Goal: Task Accomplishment & Management: Use online tool/utility

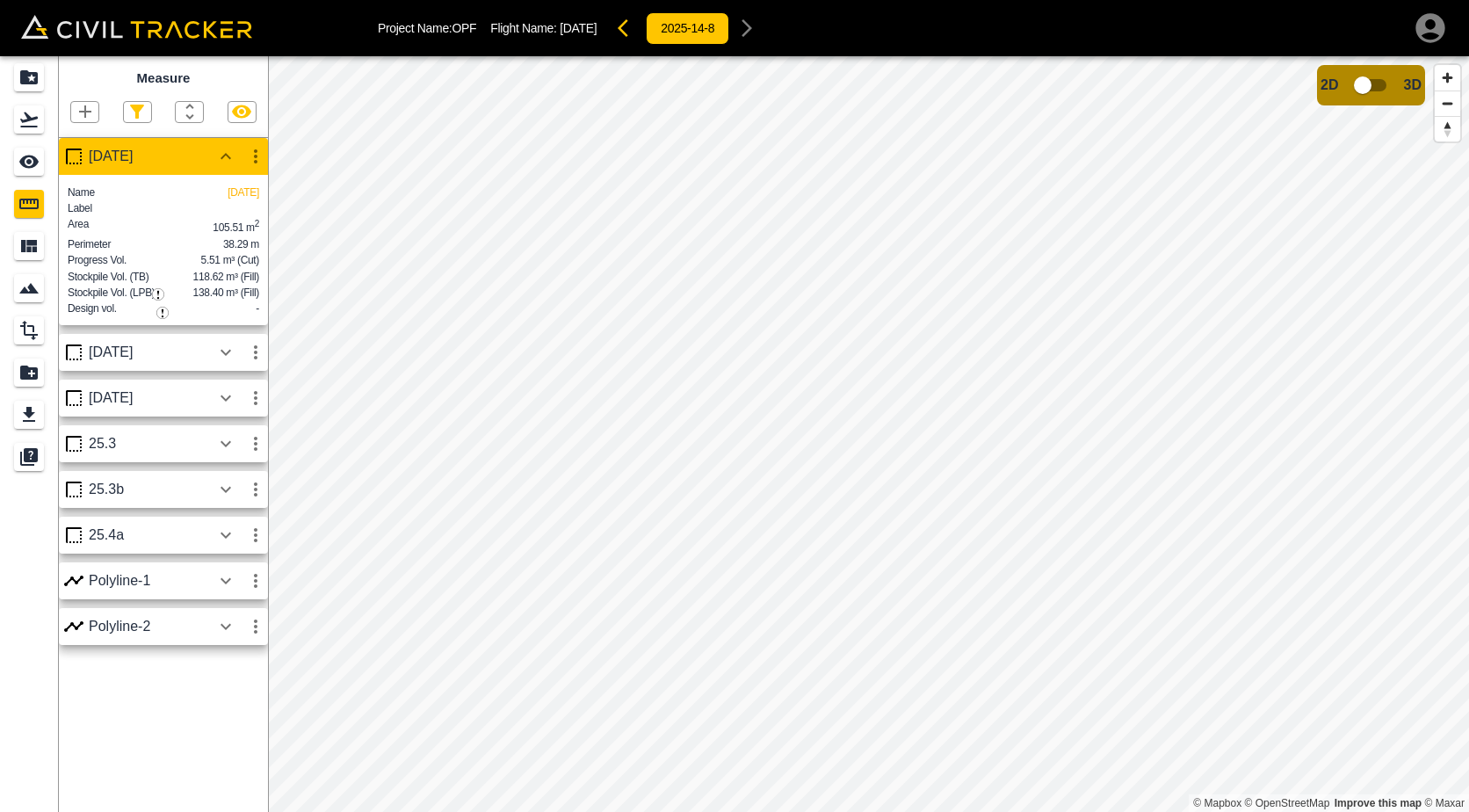
click at [255, 158] on icon "button" at bounding box center [255, 157] width 4 height 14
click at [225, 255] on h6 "Delete" at bounding box center [238, 252] width 35 height 11
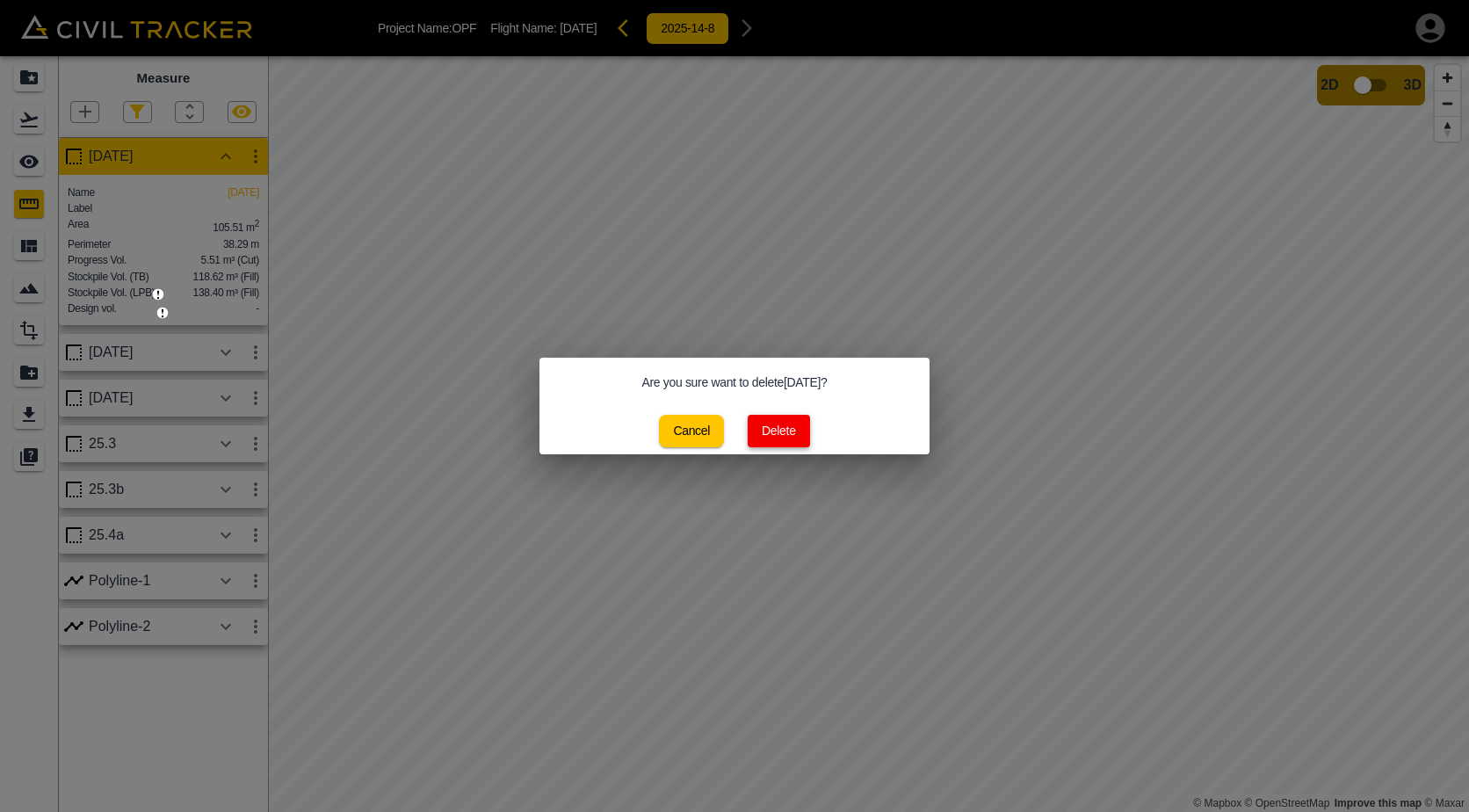
click at [756, 431] on button "Delete" at bounding box center [779, 431] width 63 height 32
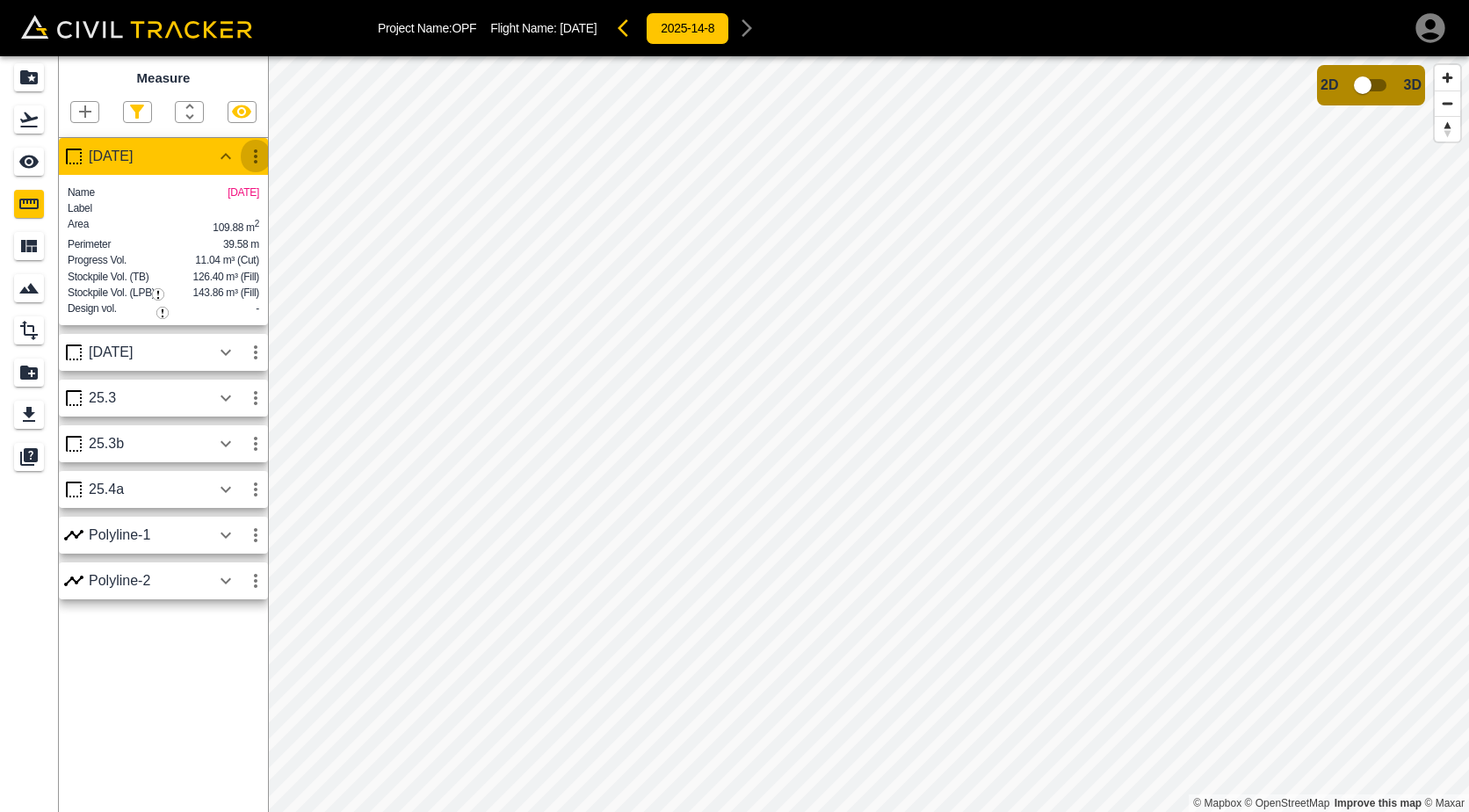
click at [260, 158] on icon "button" at bounding box center [255, 157] width 22 height 22
click at [237, 247] on h6 "Delete" at bounding box center [238, 252] width 35 height 11
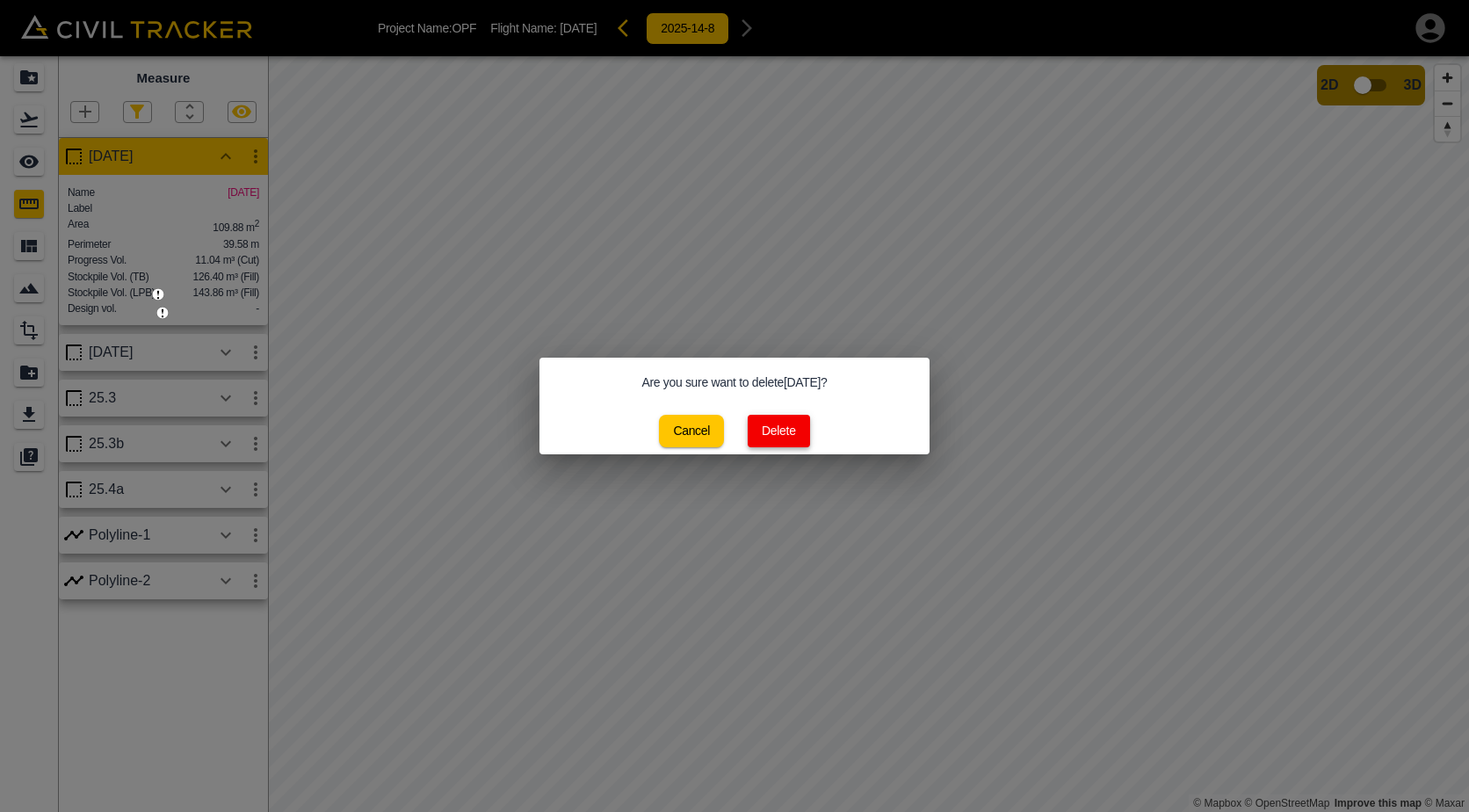
click at [764, 428] on button "Delete" at bounding box center [779, 431] width 63 height 32
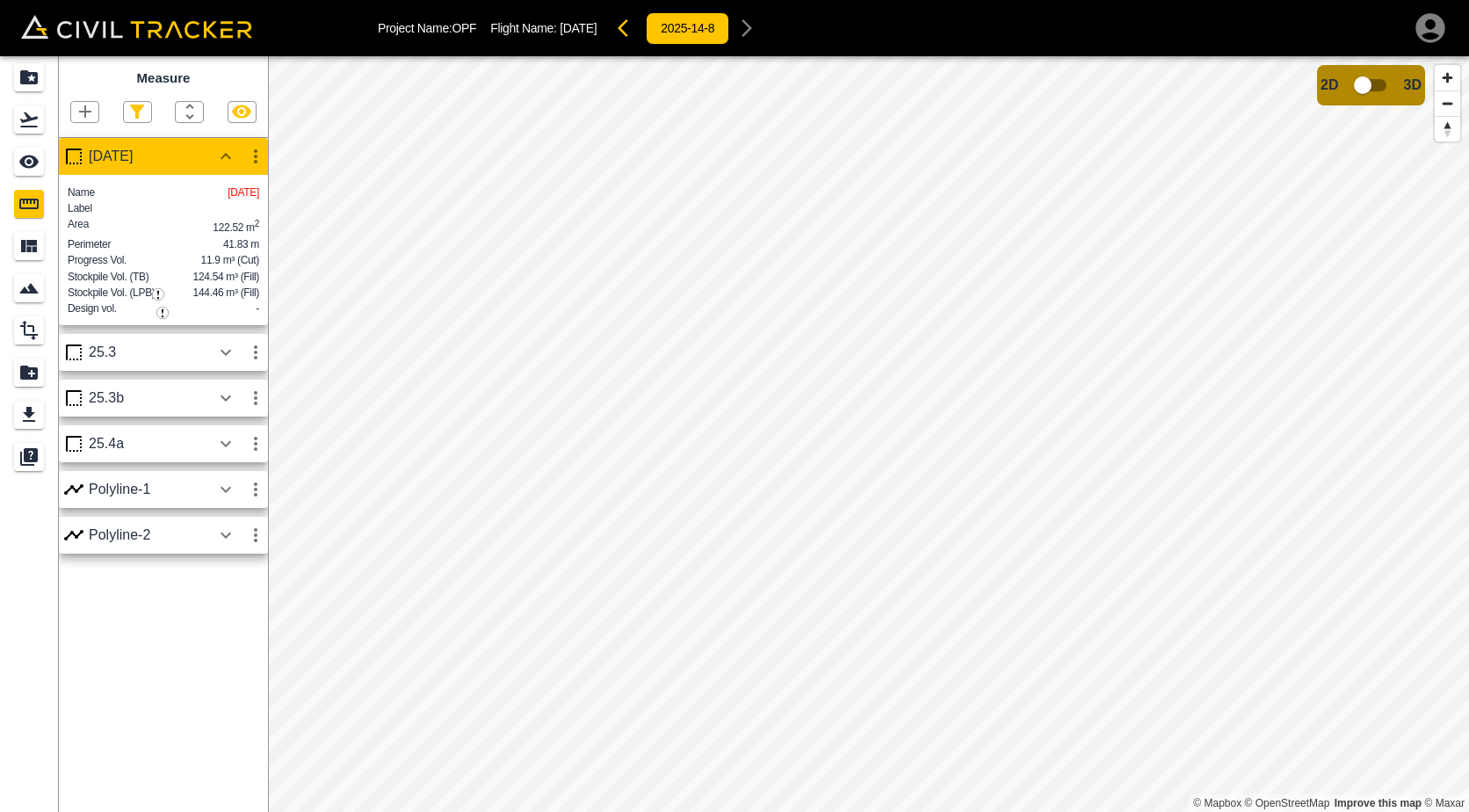
click at [259, 159] on icon "button" at bounding box center [255, 157] width 22 height 22
click at [235, 255] on h6 "Delete" at bounding box center [238, 252] width 35 height 11
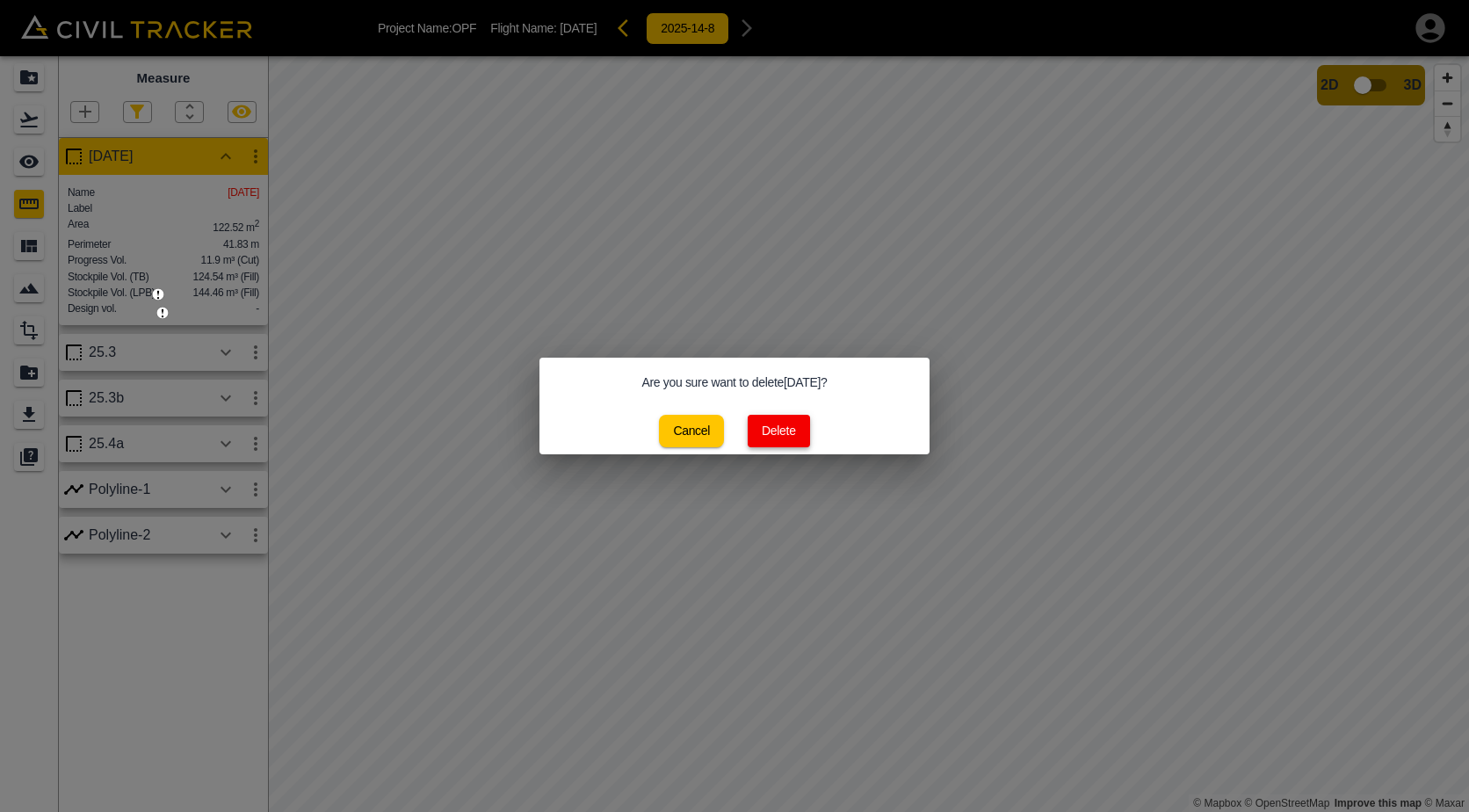
click at [771, 430] on button "Delete" at bounding box center [779, 431] width 63 height 32
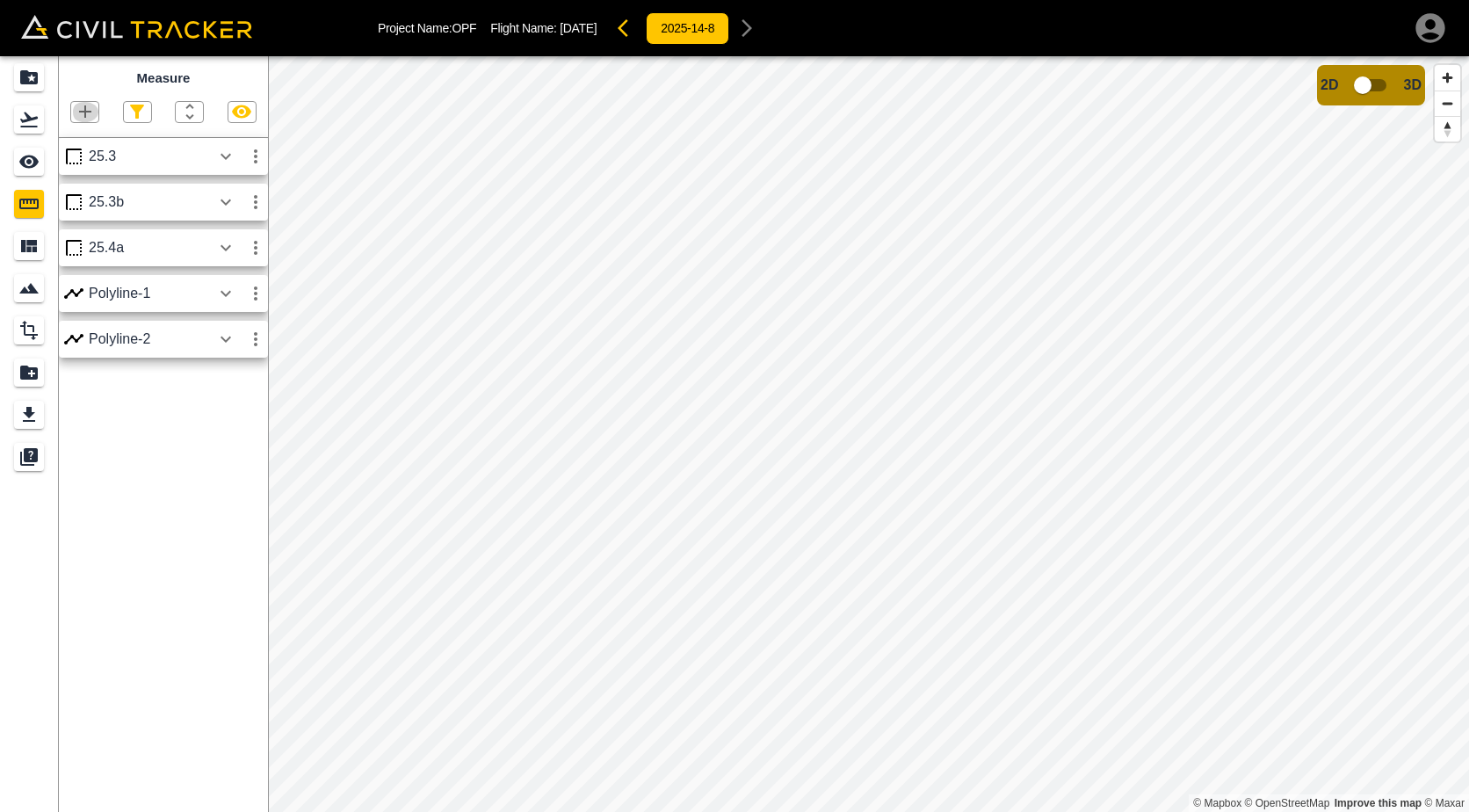
click at [85, 113] on icon "button" at bounding box center [85, 112] width 13 height 13
click at [99, 205] on div "Polygon" at bounding box center [66, 195] width 77 height 35
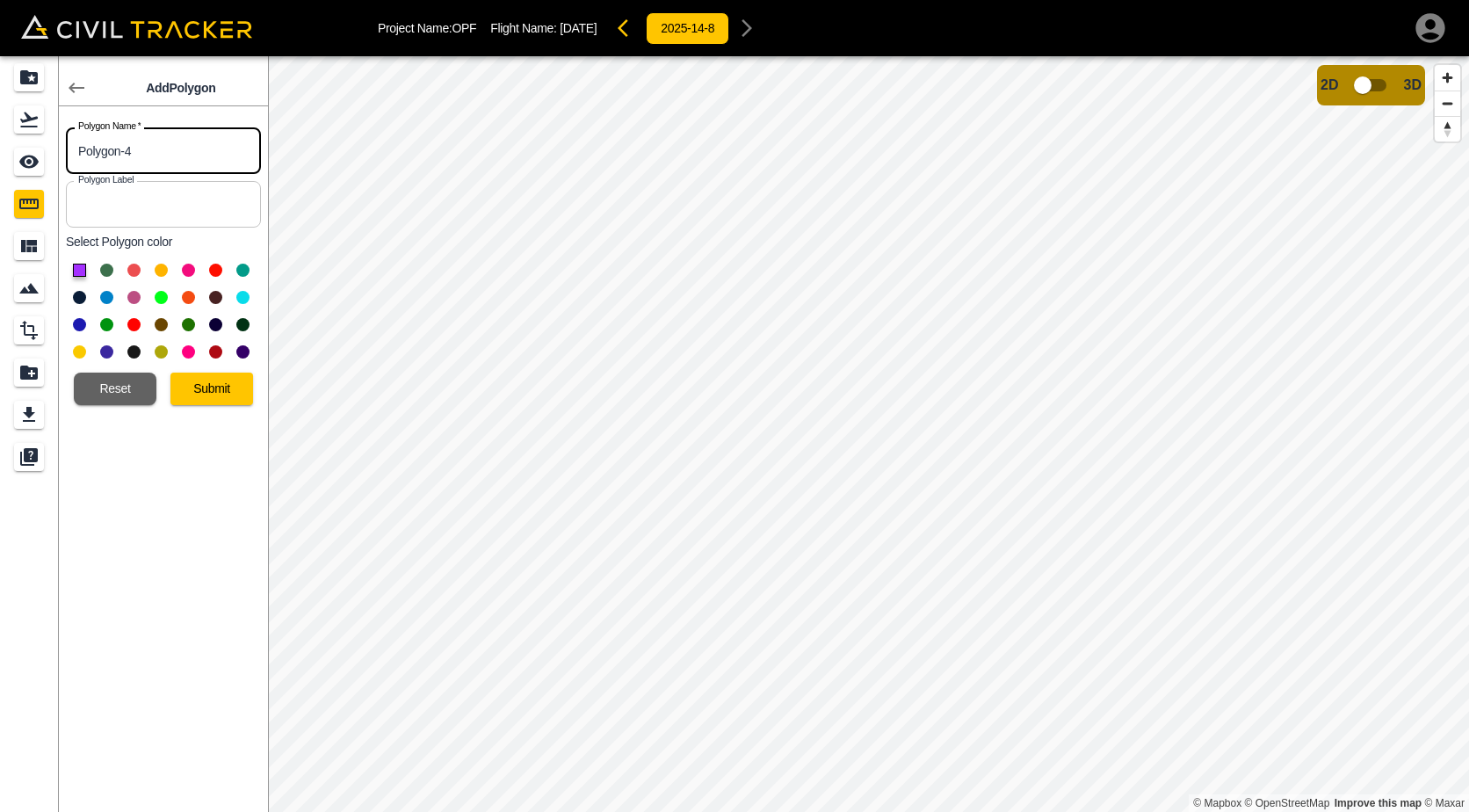
drag, startPoint x: 135, startPoint y: 143, endPoint x: -4, endPoint y: 146, distance: 139.0
click at [0, 146] on html "Project Name: OPF Flight Name: [DATE] 2025-14-8 Add Polygon Polygon Name   * Po…" at bounding box center [734, 406] width 1469 height 812
type input "6-19"
click at [196, 270] on div at bounding box center [164, 311] width 195 height 109
click at [186, 278] on div at bounding box center [164, 311] width 195 height 109
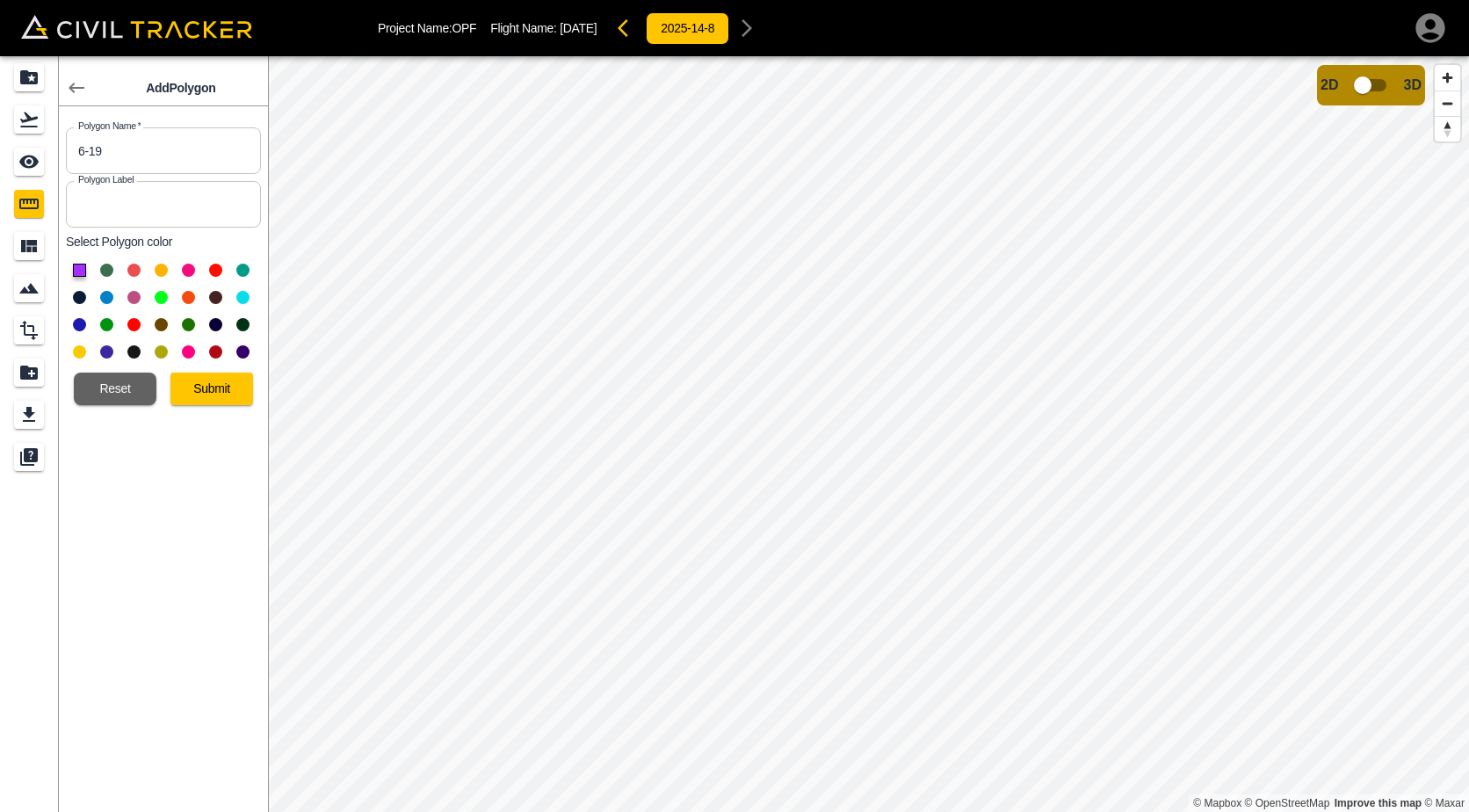
click at [190, 267] on button at bounding box center [188, 270] width 13 height 13
click at [203, 381] on button "Submit" at bounding box center [212, 389] width 82 height 32
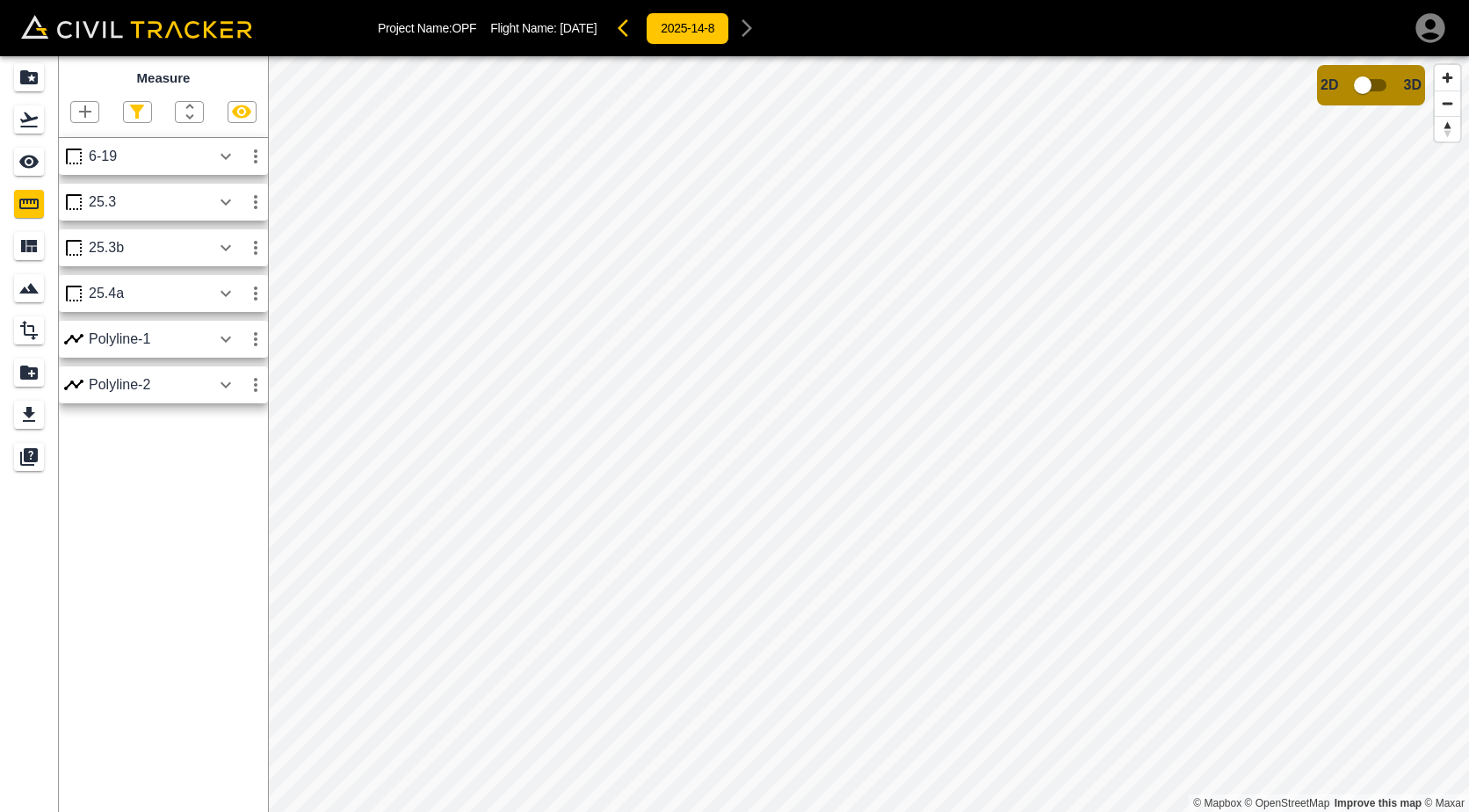
click at [220, 163] on icon "button" at bounding box center [226, 157] width 22 height 22
